Goal: Task Accomplishment & Management: Manage account settings

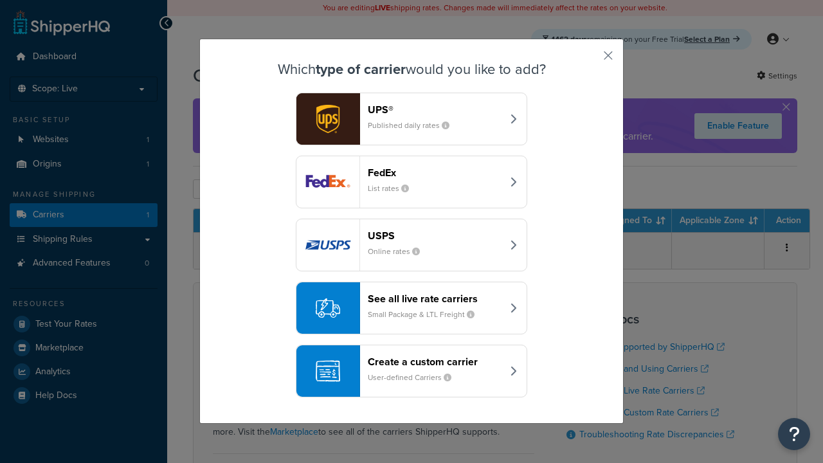
click at [435, 172] on header "FedEx" at bounding box center [435, 173] width 134 height 12
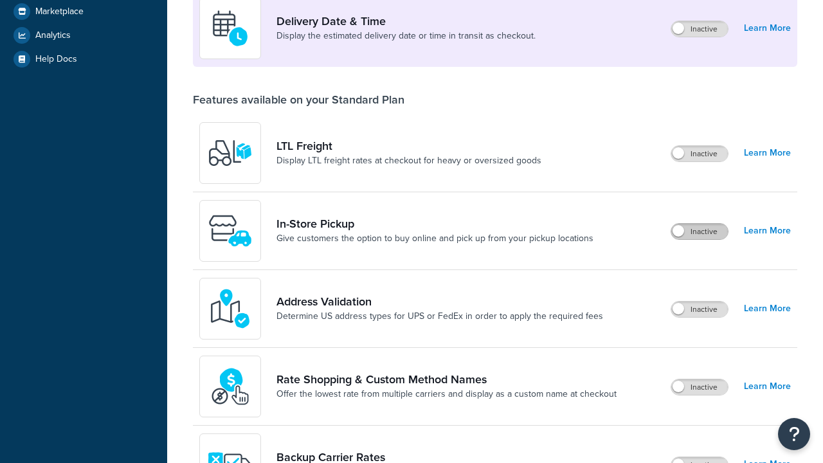
click at [700, 239] on label "Inactive" at bounding box center [700, 231] width 57 height 15
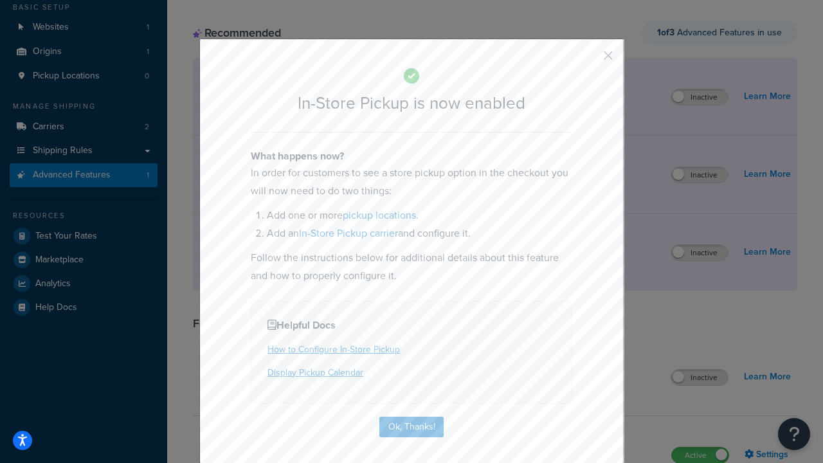
click at [589, 60] on button "button" at bounding box center [589, 60] width 3 height 3
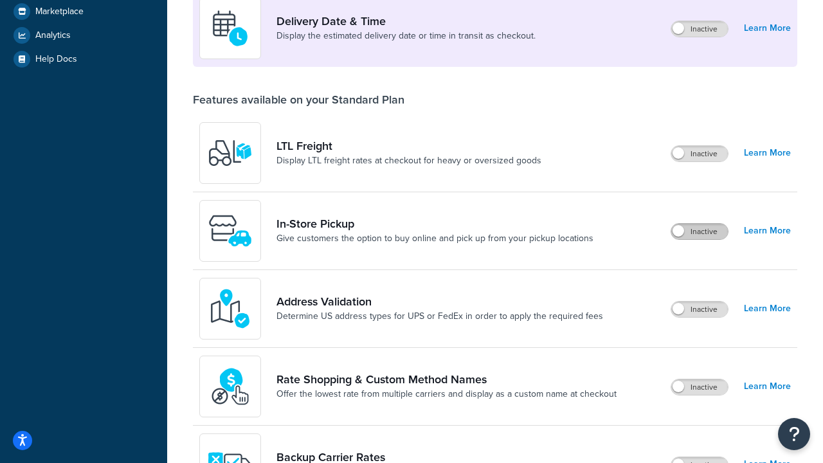
scroll to position [312, 0]
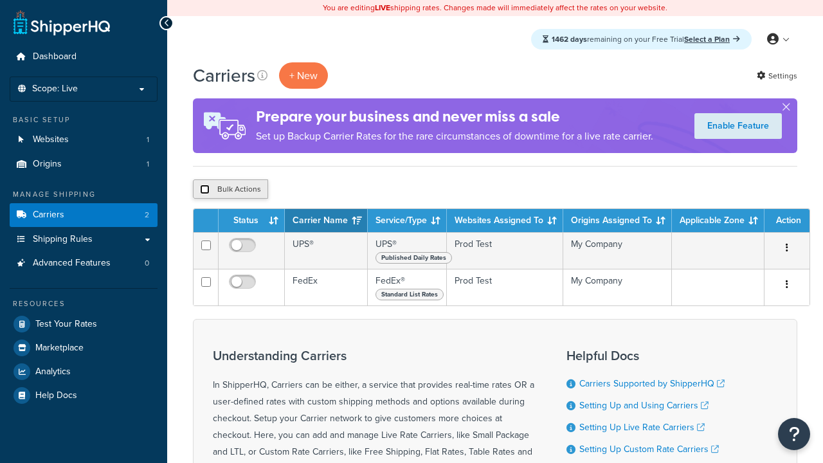
click at [205, 190] on input "checkbox" at bounding box center [205, 190] width 10 height 10
checkbox input "true"
click at [346, 190] on button "Delete" at bounding box center [343, 188] width 44 height 19
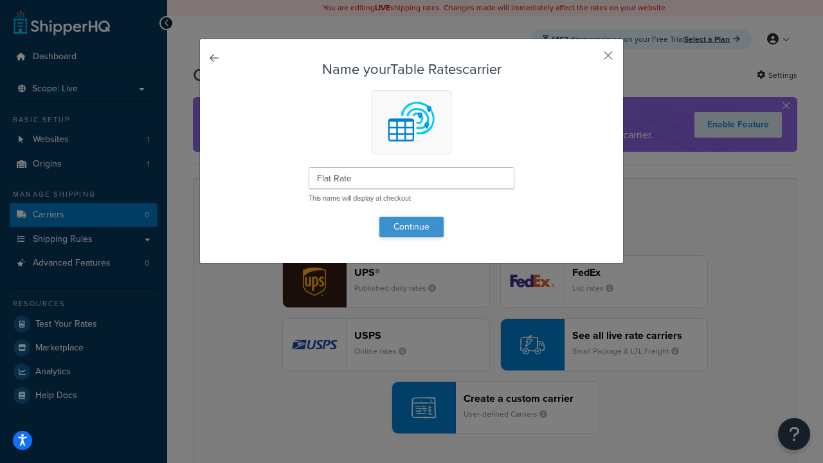
type input "Flat Rate"
click at [412, 226] on button "Continue" at bounding box center [412, 227] width 64 height 21
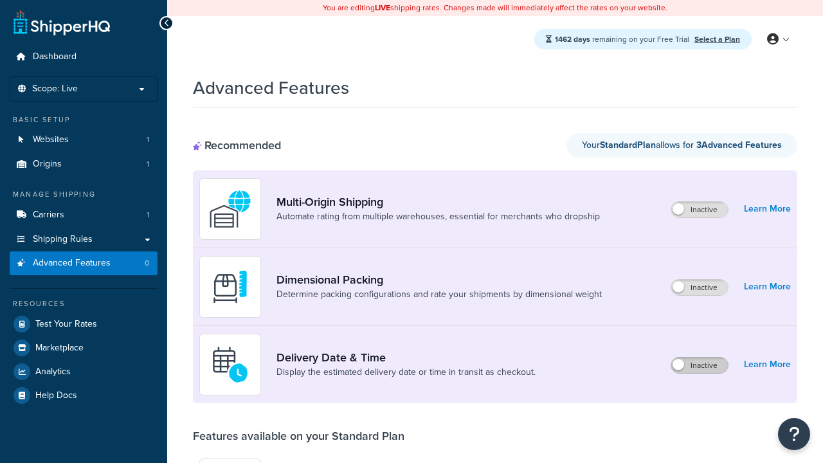
click at [700, 358] on label "Inactive" at bounding box center [700, 365] width 57 height 15
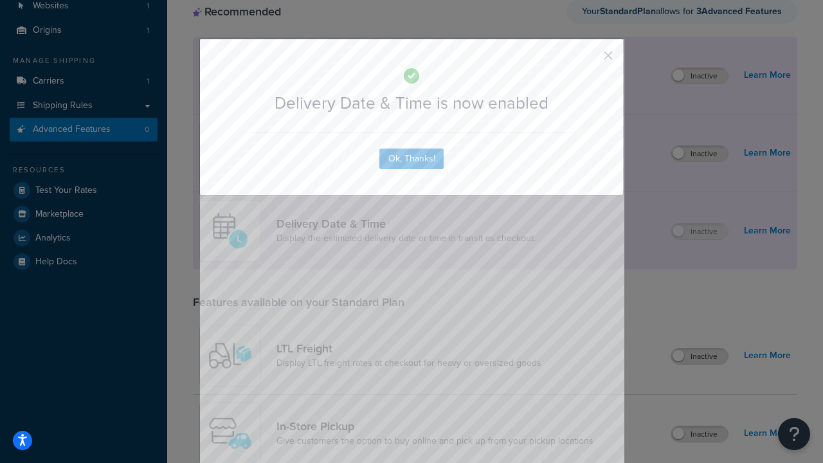
click at [589, 59] on button "button" at bounding box center [589, 60] width 3 height 3
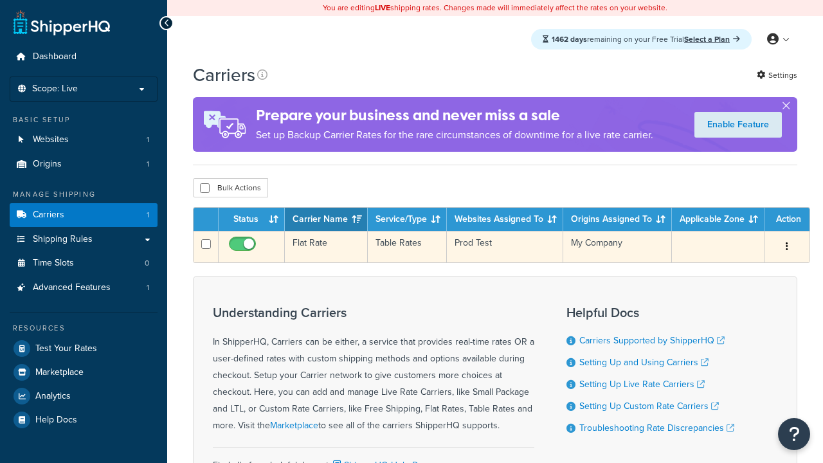
click at [326, 247] on td "Flat Rate" at bounding box center [326, 247] width 83 height 32
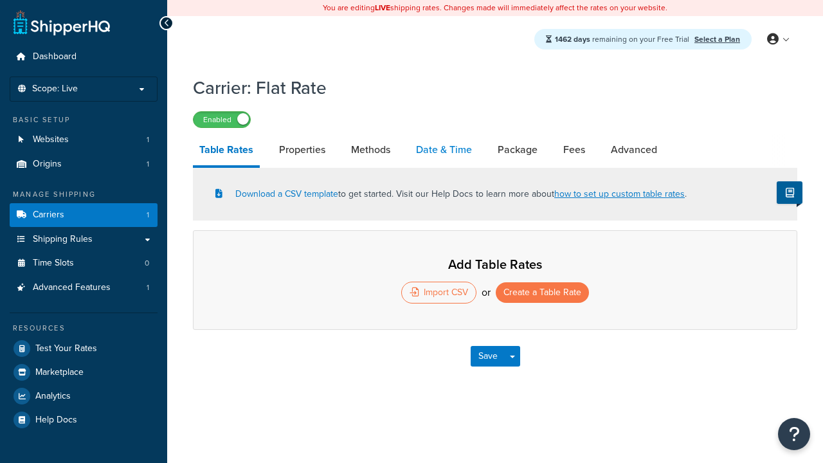
click at [444, 151] on link "Date & Time" at bounding box center [444, 149] width 69 height 31
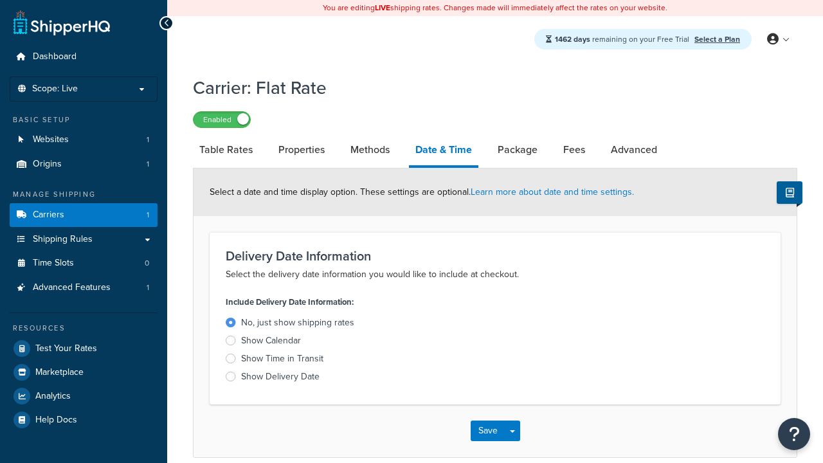
click at [271, 343] on div "Show Calendar" at bounding box center [271, 340] width 60 height 13
click at [0, 0] on input "Show Calendar" at bounding box center [0, 0] width 0 height 0
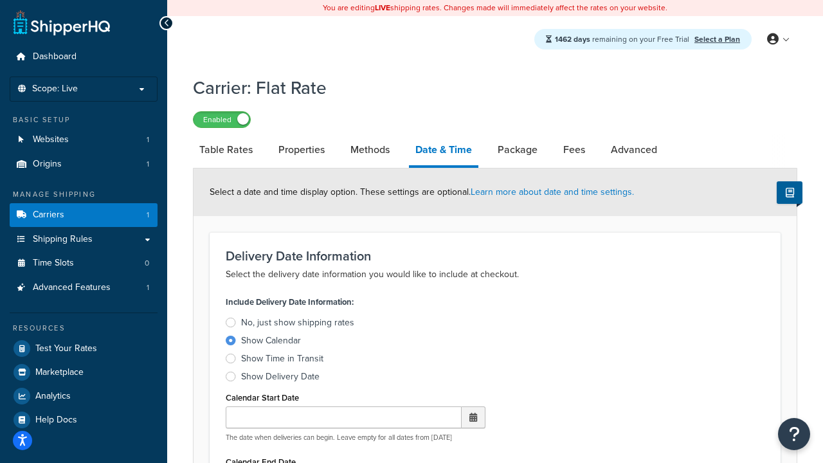
click at [271, 343] on div "Show Calendar" at bounding box center [271, 340] width 60 height 13
click at [0, 0] on input "Show Calendar" at bounding box center [0, 0] width 0 height 0
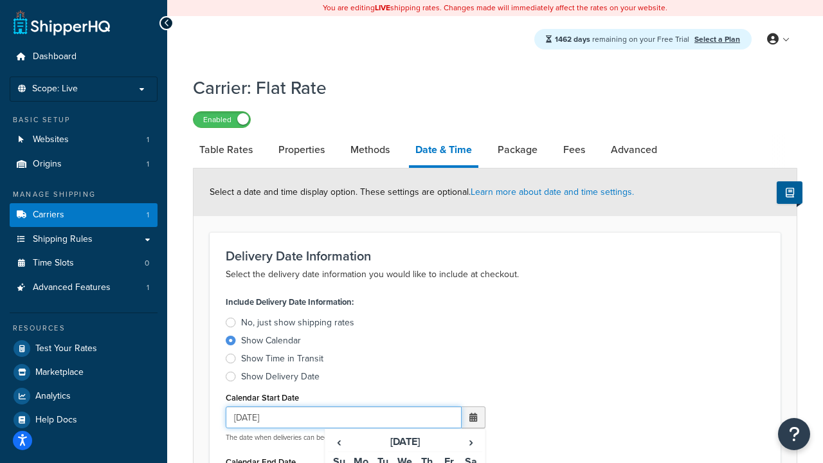
type input "07/29/2025"
type input "07/29/2026"
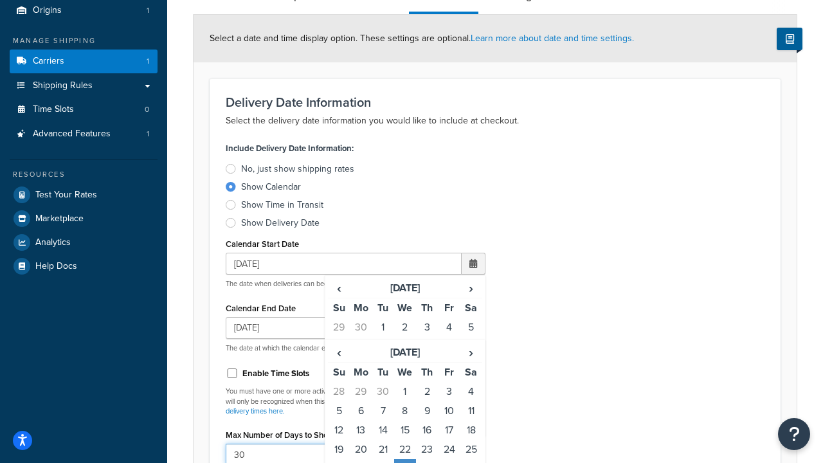
type input "30"
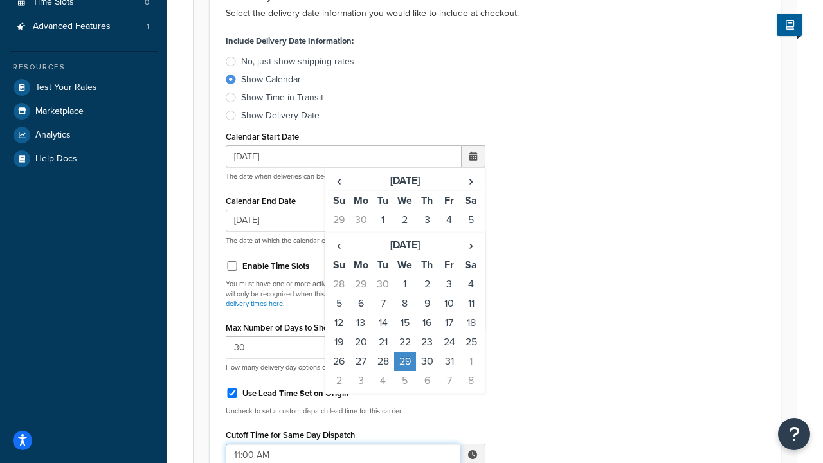
type input "11:00 AM"
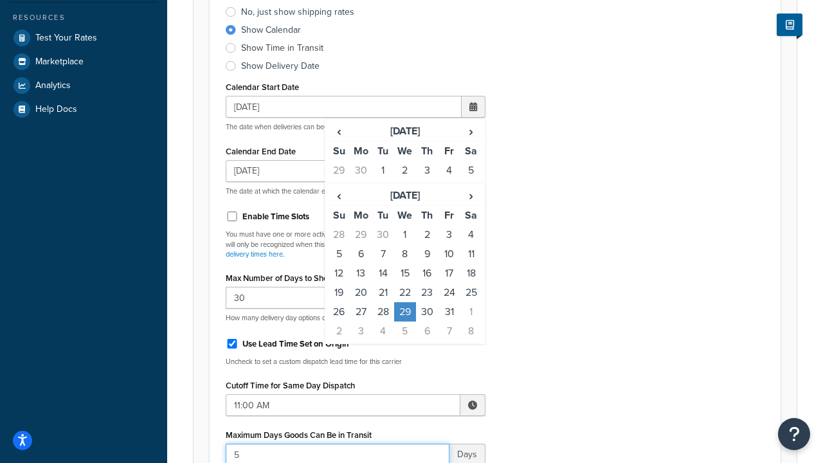
type input "5"
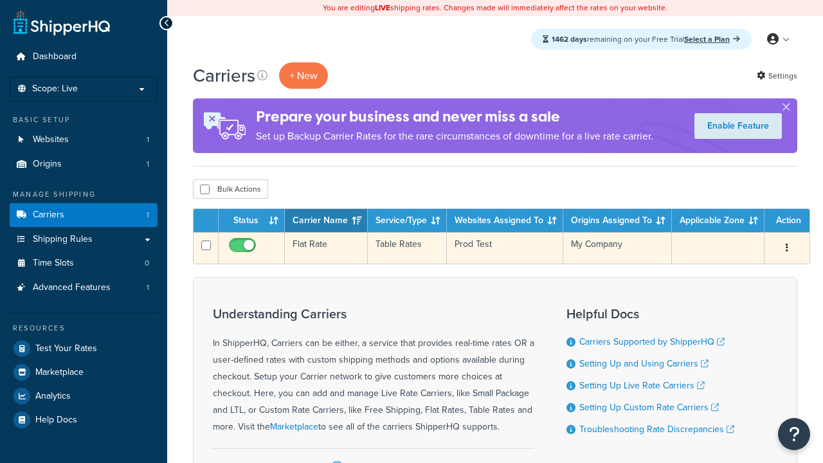
click at [326, 248] on td "Flat Rate" at bounding box center [326, 248] width 83 height 32
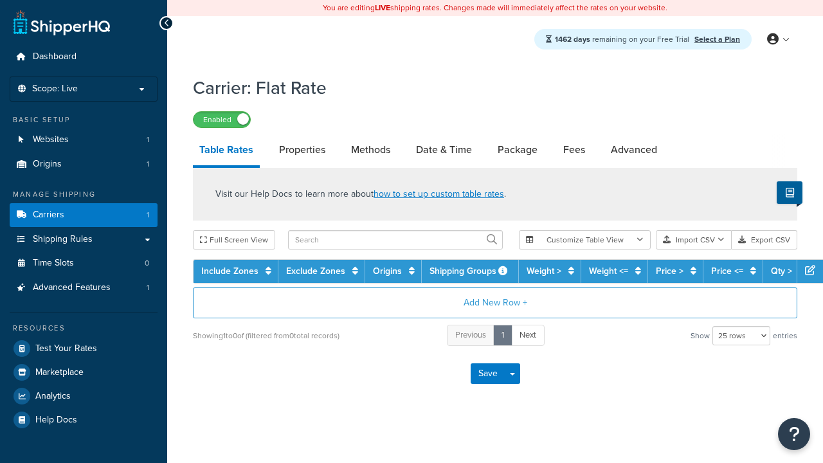
select select "25"
click at [444, 151] on link "Date & Time" at bounding box center [444, 149] width 69 height 31
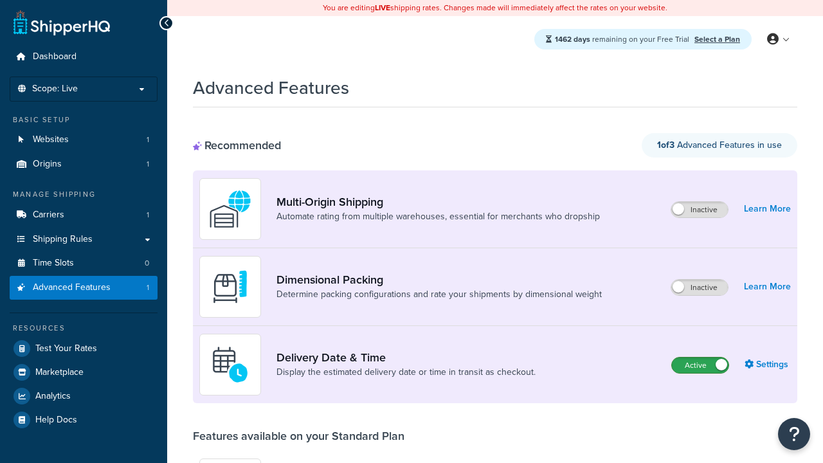
click at [700, 365] on label "Active" at bounding box center [700, 365] width 57 height 15
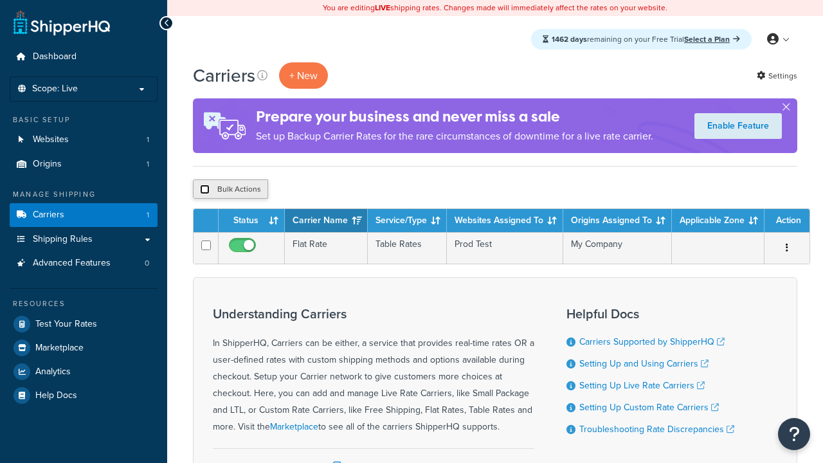
click at [205, 190] on input "checkbox" at bounding box center [205, 190] width 10 height 10
checkbox input "true"
click at [0, 0] on button "Delete" at bounding box center [0, 0] width 0 height 0
